Goal: Task Accomplishment & Management: Use online tool/utility

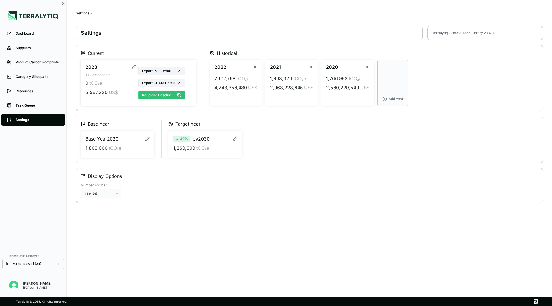
click at [166, 97] on button "Reupload Baseline" at bounding box center [161, 95] width 47 height 9
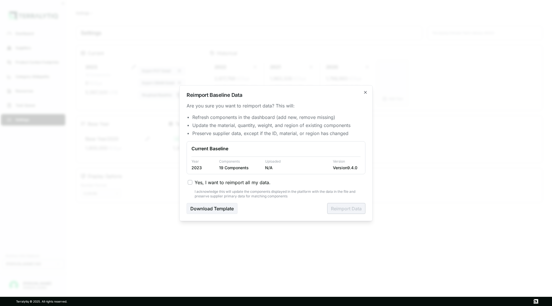
click at [190, 183] on button "Yes, I want to reimport all my data." at bounding box center [190, 182] width 5 height 5
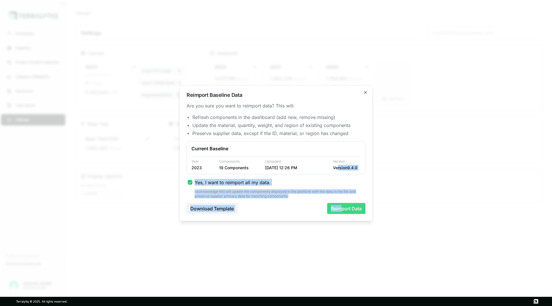
drag, startPoint x: 337, startPoint y: 168, endPoint x: 342, endPoint y: 206, distance: 38.0
click at [342, 206] on div "Are you sure you want to reimport data? This will: Refresh components in the da…" at bounding box center [276, 158] width 179 height 112
click at [342, 206] on button "Reimport Data" at bounding box center [346, 208] width 38 height 11
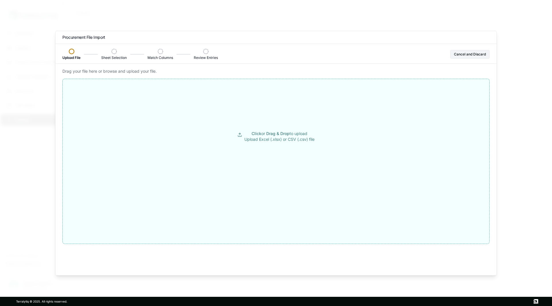
click at [262, 139] on p "Click or Drag & Drop to upload Upload Excel (.xlsx) or CSV (.csv) file" at bounding box center [279, 137] width 70 height 12
click at [254, 135] on span "Click" at bounding box center [257, 133] width 10 height 5
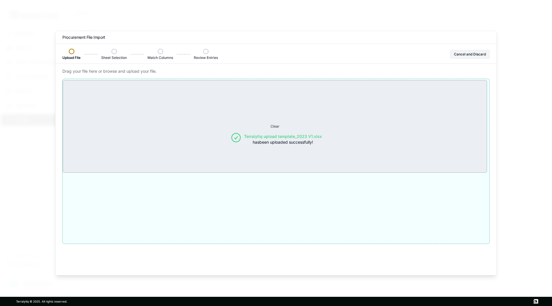
click at [324, 183] on button "Terralytiq upload template_2023 V1.xlsx has been uploaded successfully!" at bounding box center [276, 139] width 427 height 109
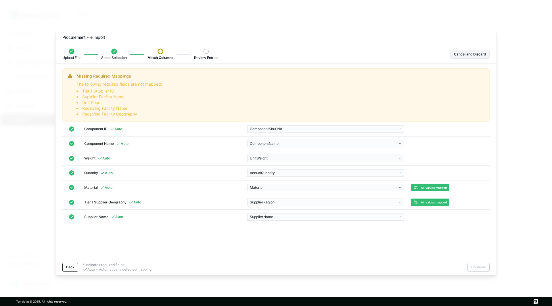
click at [474, 264] on div "Back * indicates required fields Auto = Automatically detected mapping Continue" at bounding box center [276, 267] width 441 height 16
click at [267, 102] on div "Missing Required Mappings The following required fields are not mapped: Tier 1 …" at bounding box center [276, 95] width 418 height 44
click at [335, 218] on body "Dashboard Suppliers Product Carbon Footprints Category Glidepaths Resources Tas…" at bounding box center [276, 153] width 552 height 306
click at [285, 231] on div "SupplierName" at bounding box center [284, 231] width 71 height 8
click at [281, 130] on body "Dashboard Suppliers Product Carbon Footprints Category Glidepaths Resources Tas…" at bounding box center [276, 153] width 552 height 306
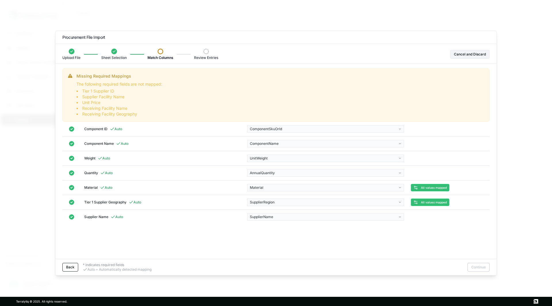
click at [217, 138] on body "Dashboard Suppliers Product Carbon Footprints Category Glidepaths Resources Tas…" at bounding box center [276, 153] width 552 height 306
click at [264, 145] on body "Dashboard Suppliers Product Carbon Footprints Category Glidepaths Resources Tas…" at bounding box center [276, 153] width 552 height 306
click at [277, 158] on div "ComponentName" at bounding box center [284, 158] width 71 height 8
click at [285, 156] on body "Dashboard Suppliers Product Carbon Footprints Category Glidepaths Resources Tas…" at bounding box center [276, 153] width 552 height 306
click at [271, 187] on div "UnitWeight" at bounding box center [284, 189] width 71 height 8
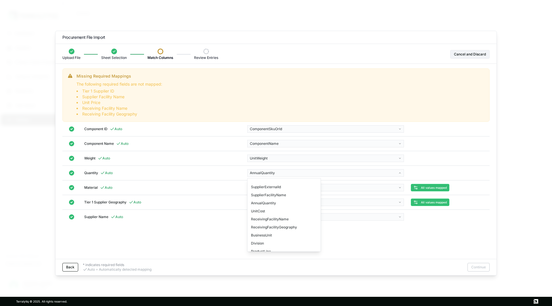
click at [279, 173] on body "Dashboard Suppliers Product Carbon Footprints Category Glidepaths Resources Tas…" at bounding box center [276, 153] width 552 height 306
click at [281, 202] on div "AnnualQuantity" at bounding box center [284, 203] width 71 height 8
click at [260, 235] on div "Missing Required Mappings The following required fields are not mapped: Tier 1 …" at bounding box center [276, 163] width 441 height 191
click at [183, 112] on div "Missing Required Mappings The following required fields are not mapped: Tier 1 …" at bounding box center [276, 95] width 418 height 44
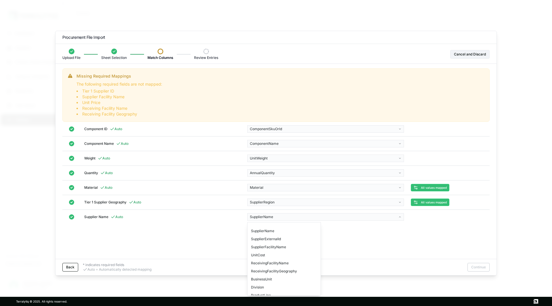
click at [274, 218] on body "Dashboard Suppliers Product Carbon Footprints Category Glidepaths Resources Tas…" at bounding box center [276, 153] width 552 height 306
click at [280, 232] on div "SupplierName" at bounding box center [284, 231] width 71 height 8
click at [426, 189] on span "All values mapped" at bounding box center [434, 187] width 26 height 3
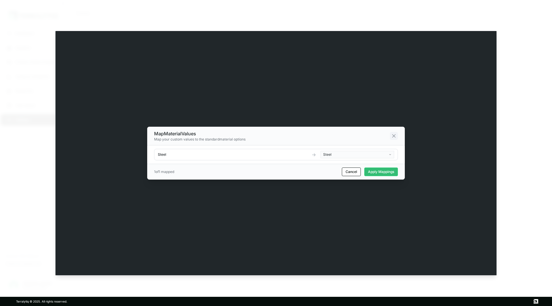
click at [393, 135] on icon at bounding box center [394, 136] width 6 height 6
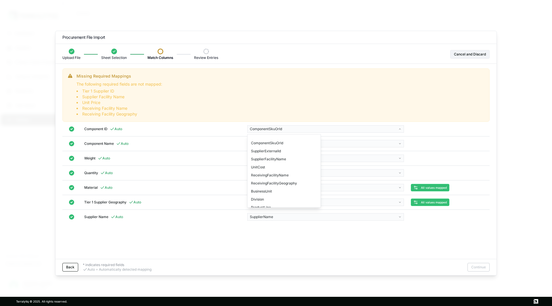
click at [348, 128] on body "Dashboard Suppliers Product Carbon Footprints Category Glidepaths Resources Tas…" at bounding box center [276, 153] width 552 height 306
click at [294, 145] on div "ComponentSkuOrId" at bounding box center [284, 143] width 71 height 8
click at [132, 103] on li "Unit Price" at bounding box center [120, 103] width 86 height 6
click at [161, 49] on div at bounding box center [161, 52] width 6 height 6
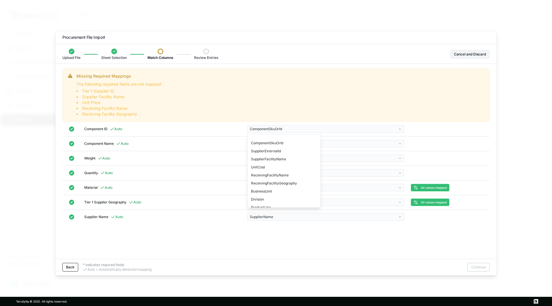
click at [275, 129] on body "Dashboard Suppliers Product Carbon Footprints Category Glidepaths Resources Tas…" at bounding box center [276, 153] width 552 height 306
click at [271, 152] on div "SupplierExternalId" at bounding box center [284, 151] width 71 height 8
click at [274, 127] on body "Dashboard Suppliers Product Carbon Footprints Category Glidepaths Resources Tas…" at bounding box center [276, 153] width 552 height 306
click at [272, 143] on div "ComponentSkuOrId" at bounding box center [284, 143] width 71 height 8
click at [239, 230] on div "Missing Required Mappings The following required fields are not mapped: Tier 1 …" at bounding box center [276, 163] width 441 height 191
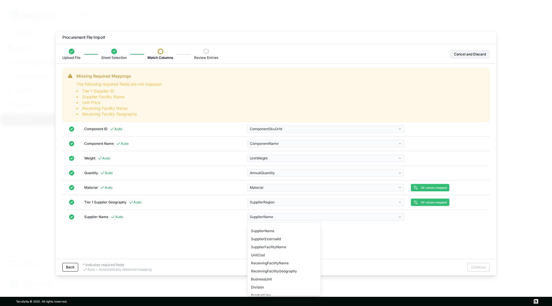
click at [285, 215] on body "Dashboard Suppliers Product Carbon Footprints Category Glidepaths Resources Tas…" at bounding box center [276, 153] width 552 height 306
click at [272, 227] on div "SupplierName" at bounding box center [284, 231] width 71 height 8
click at [241, 237] on div "Missing Required Mappings The following required fields are not mapped: Tier 1 …" at bounding box center [276, 163] width 441 height 191
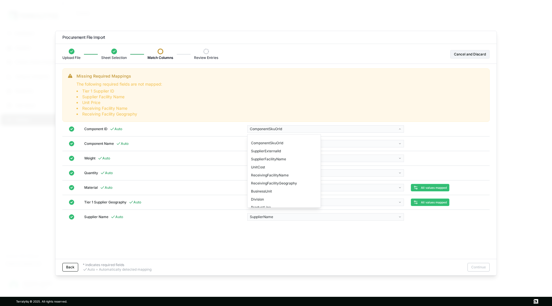
click at [292, 131] on body "Dashboard Suppliers Product Carbon Footprints Category Glidepaths Resources Tas…" at bounding box center [276, 153] width 552 height 306
click at [285, 147] on div "ComponentSkuOrId" at bounding box center [284, 143] width 71 height 8
click at [120, 129] on span "Auto" at bounding box center [116, 129] width 12 height 5
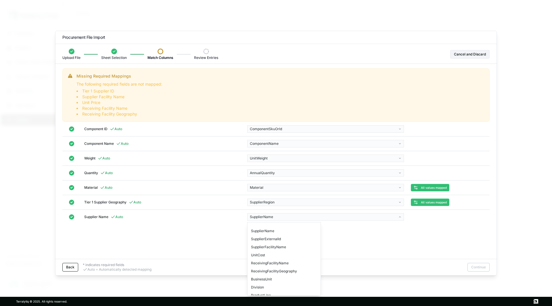
click at [261, 214] on body "Dashboard Suppliers Product Carbon Footprints Category Glidepaths Resources Tas…" at bounding box center [276, 153] width 552 height 306
click at [272, 240] on div "SupplierExternalId" at bounding box center [284, 239] width 71 height 8
click at [260, 234] on body "Dashboard Suppliers Product Carbon Footprints Category Glidepaths Resources Tas…" at bounding box center [276, 153] width 552 height 306
click at [229, 236] on div "Missing Required Mappings The following required fields are not mapped: Tier 1 …" at bounding box center [276, 163] width 441 height 191
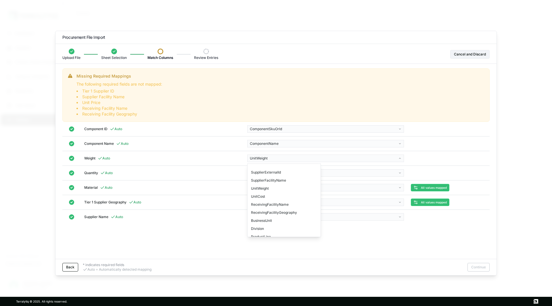
click at [332, 155] on body "Dashboard Suppliers Product Carbon Footprints Category Glidepaths Resources Tas…" at bounding box center [276, 153] width 552 height 306
click at [229, 238] on body "Dashboard Suppliers Product Carbon Footprints Category Glidepaths Resources Tas…" at bounding box center [276, 153] width 552 height 306
click at [271, 129] on body "Dashboard Suppliers Product Carbon Footprints Category Glidepaths Resources Tas…" at bounding box center [276, 153] width 552 height 306
click at [236, 130] on body "Dashboard Suppliers Product Carbon Footprints Category Glidepaths Resources Tas…" at bounding box center [276, 153] width 552 height 306
click at [481, 267] on div "Back * indicates required fields Auto = Automatically detected mapping Continue" at bounding box center [276, 267] width 441 height 16
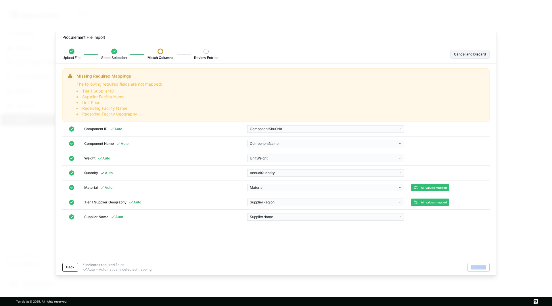
click at [481, 267] on div "Back * indicates required fields Auto = Automatically detected mapping Continue" at bounding box center [276, 267] width 441 height 16
click at [236, 241] on div "Missing Required Mappings The following required fields are not mapped: Tier 1 …" at bounding box center [276, 163] width 441 height 191
click at [276, 217] on body "Dashboard Suppliers Product Carbon Footprints Category Glidepaths Resources Tas…" at bounding box center [276, 153] width 552 height 306
click at [280, 245] on div "SupplierFacilityName" at bounding box center [284, 247] width 71 height 8
click at [280, 245] on div "Missing Required Mappings The following required fields are not mapped: Supplie…" at bounding box center [276, 163] width 441 height 191
